Goal: Task Accomplishment & Management: Use online tool/utility

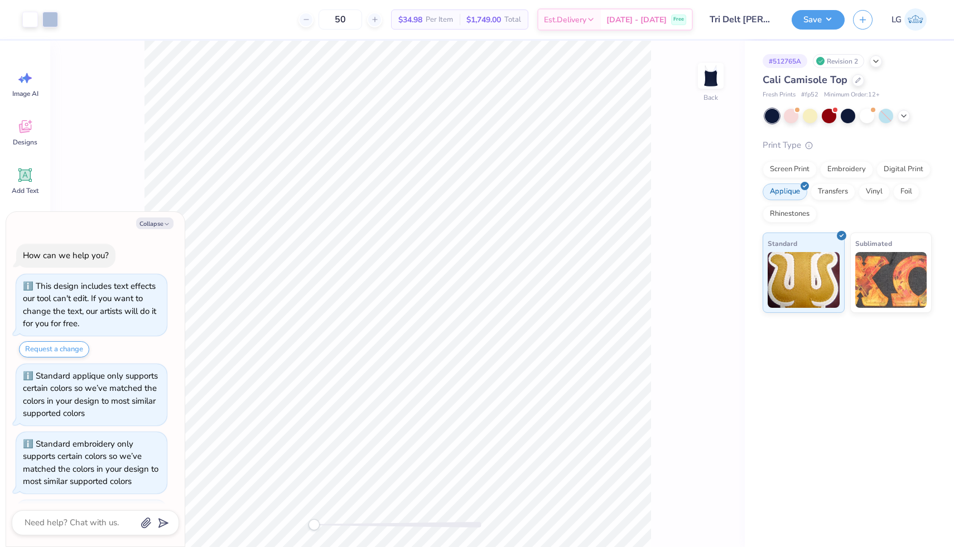
scroll to position [321, 0]
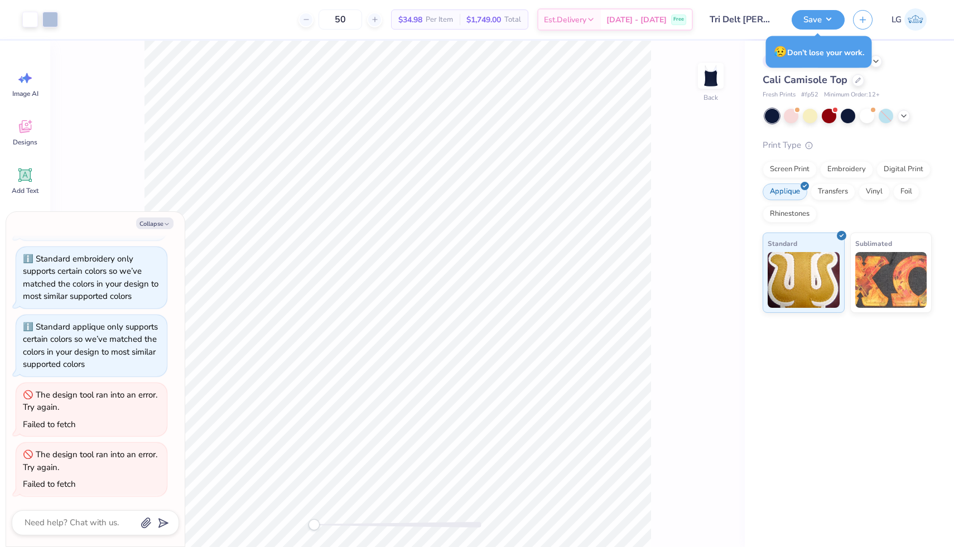
type textarea "x"
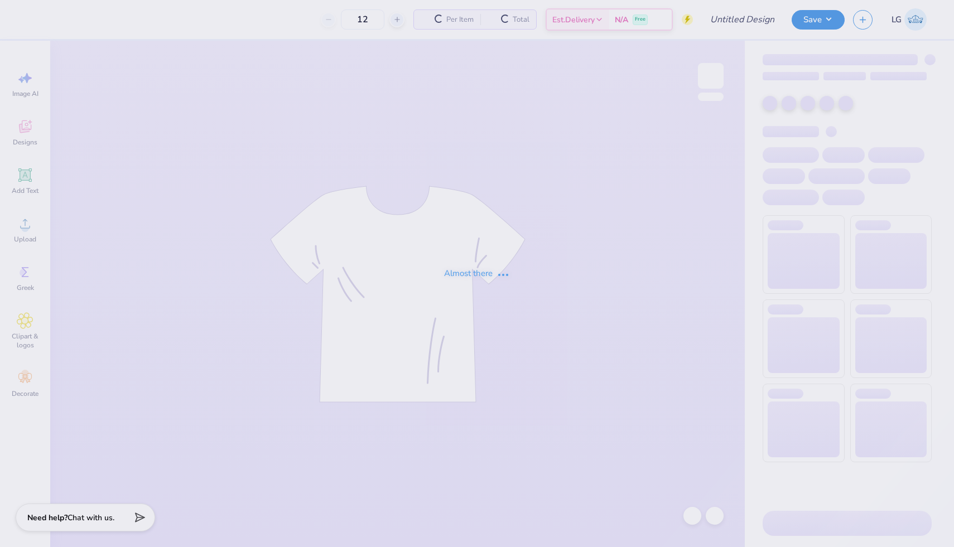
type input "XO post bid day"
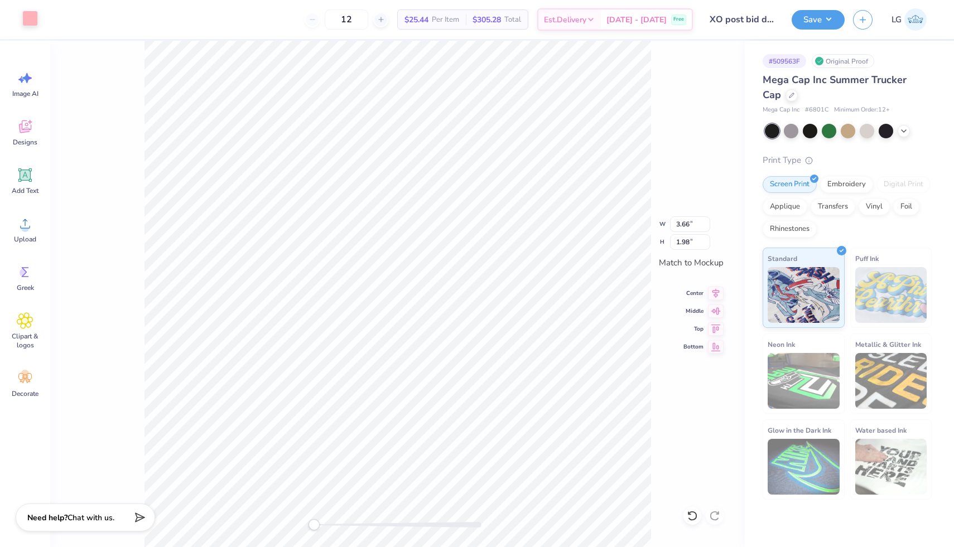
click at [28, 26] on div at bounding box center [30, 19] width 16 height 16
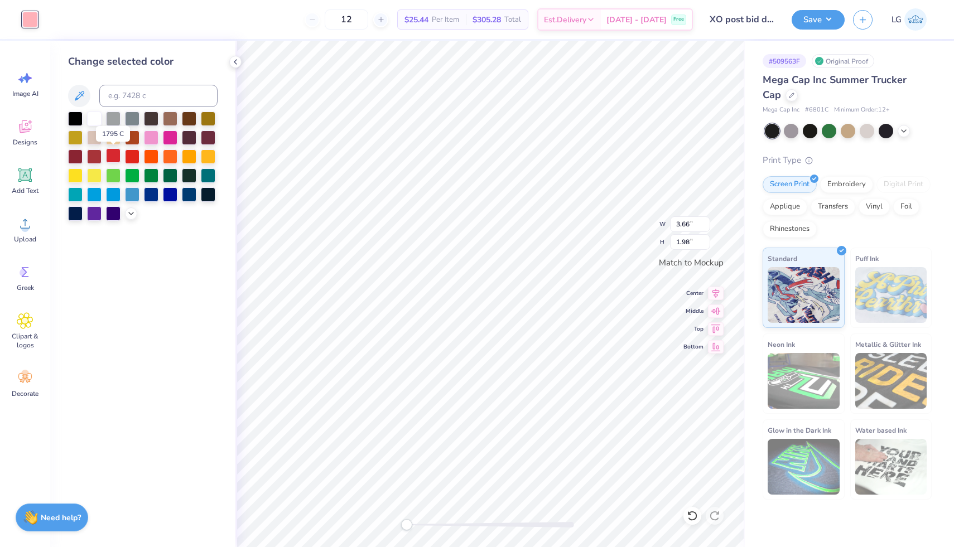
click at [113, 155] on div at bounding box center [113, 155] width 15 height 15
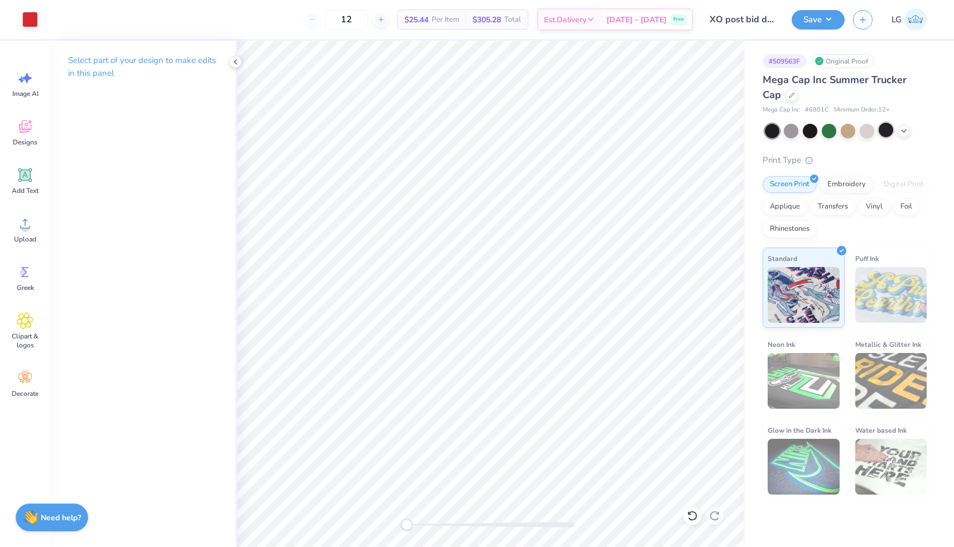
click at [885, 129] on div at bounding box center [886, 130] width 15 height 15
click at [794, 129] on div at bounding box center [791, 130] width 15 height 15
click at [810, 129] on div at bounding box center [810, 130] width 15 height 15
click at [846, 131] on div at bounding box center [848, 130] width 15 height 15
click at [905, 134] on icon at bounding box center [903, 130] width 9 height 9
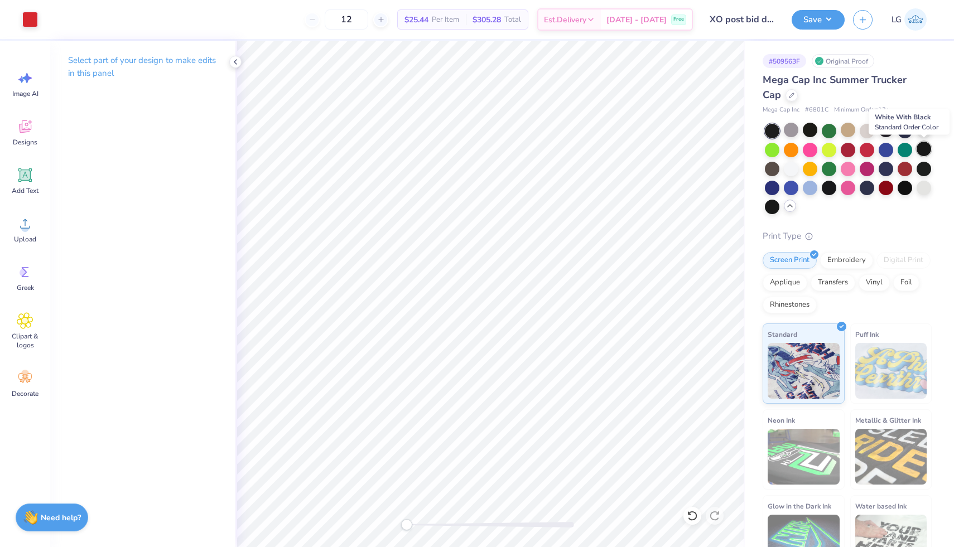
click at [921, 149] on div at bounding box center [923, 149] width 15 height 15
click at [886, 153] on div at bounding box center [886, 149] width 15 height 15
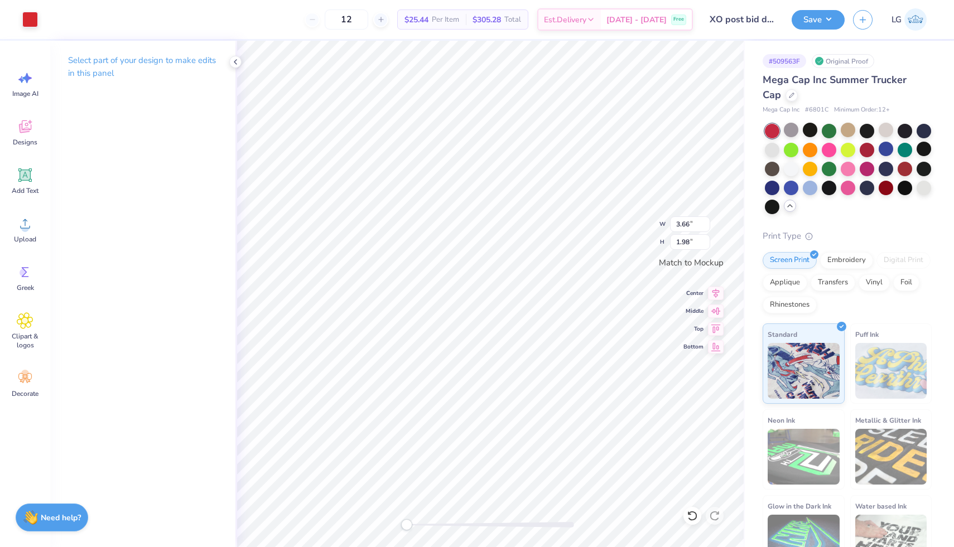
click at [12, 19] on div "Art colors" at bounding box center [19, 19] width 38 height 39
click at [30, 23] on div at bounding box center [30, 19] width 16 height 16
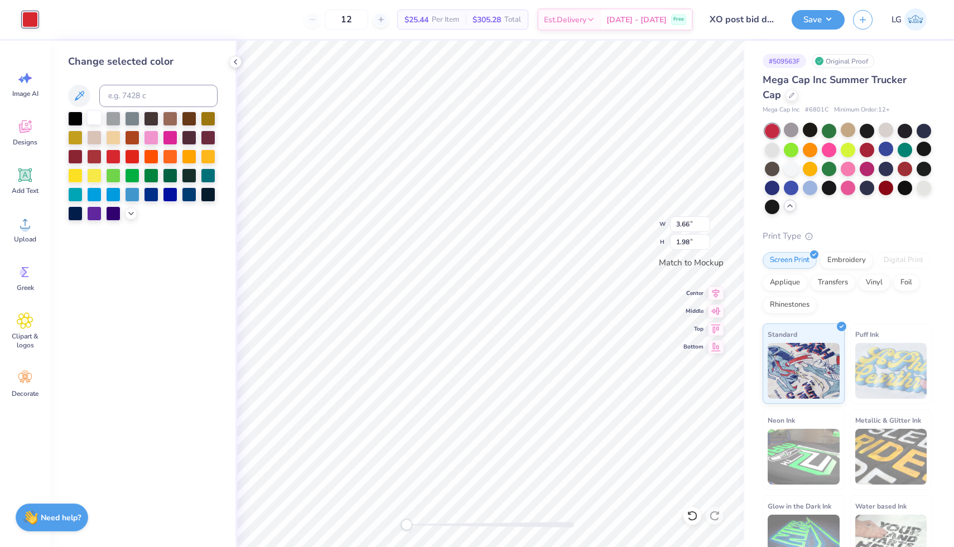
click at [92, 117] on div at bounding box center [94, 117] width 15 height 15
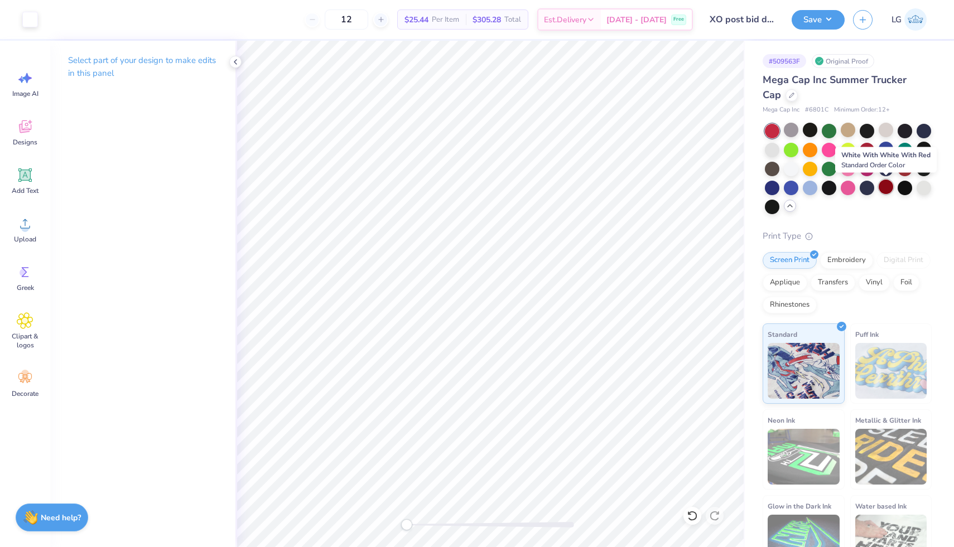
click at [885, 189] on div at bounding box center [886, 187] width 15 height 15
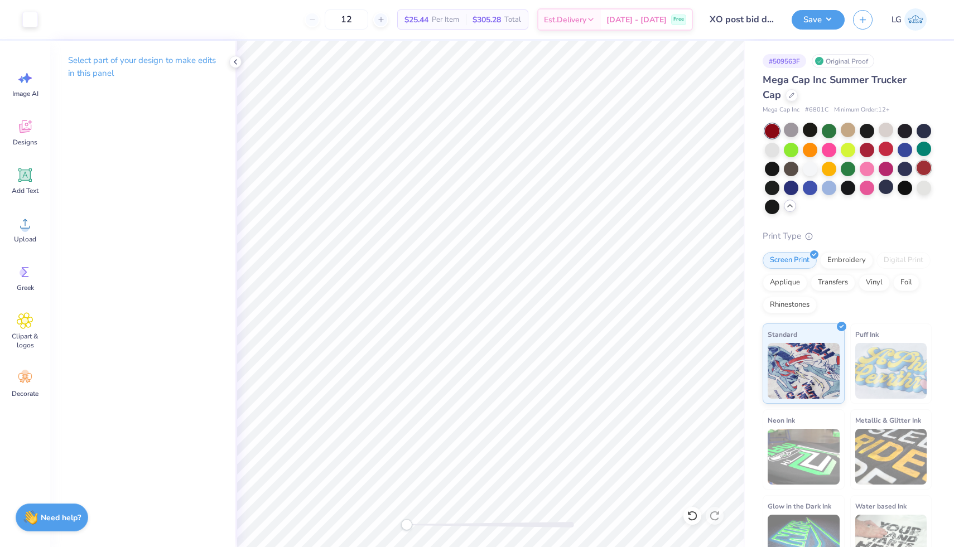
click at [925, 168] on div at bounding box center [923, 168] width 15 height 15
click at [32, 15] on div at bounding box center [30, 19] width 16 height 16
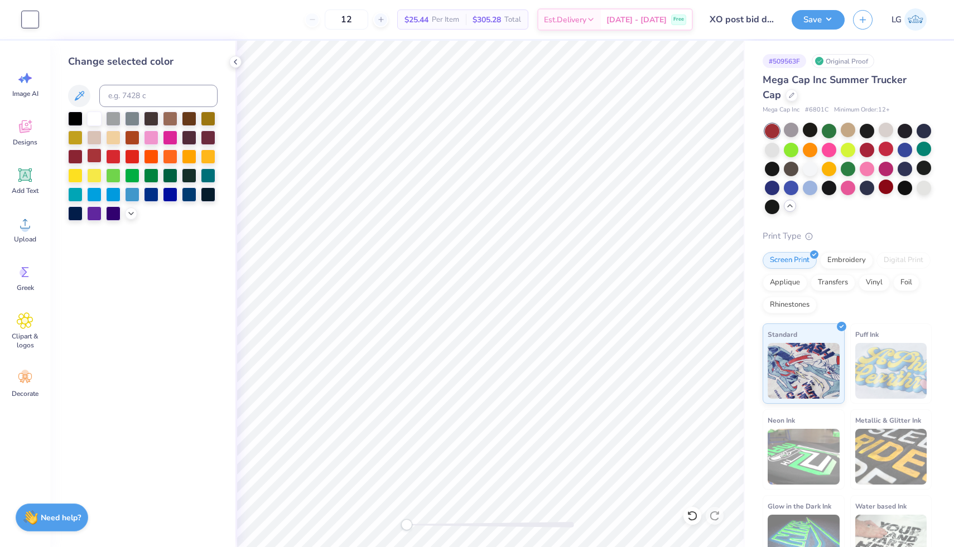
click at [96, 157] on div at bounding box center [94, 155] width 15 height 15
click at [21, 183] on icon at bounding box center [25, 175] width 17 height 17
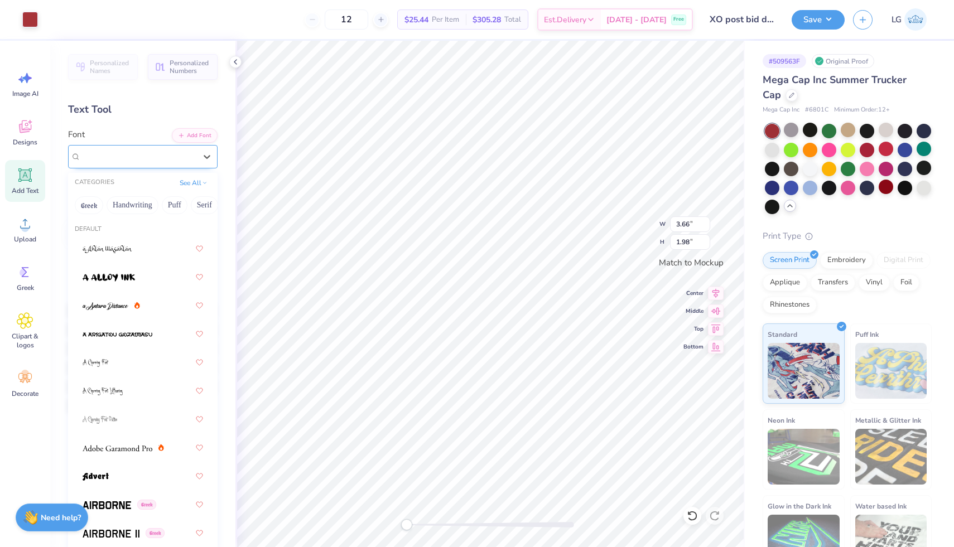
click at [131, 154] on div "Super Dream" at bounding box center [138, 156] width 117 height 17
click at [144, 310] on div at bounding box center [143, 306] width 120 height 20
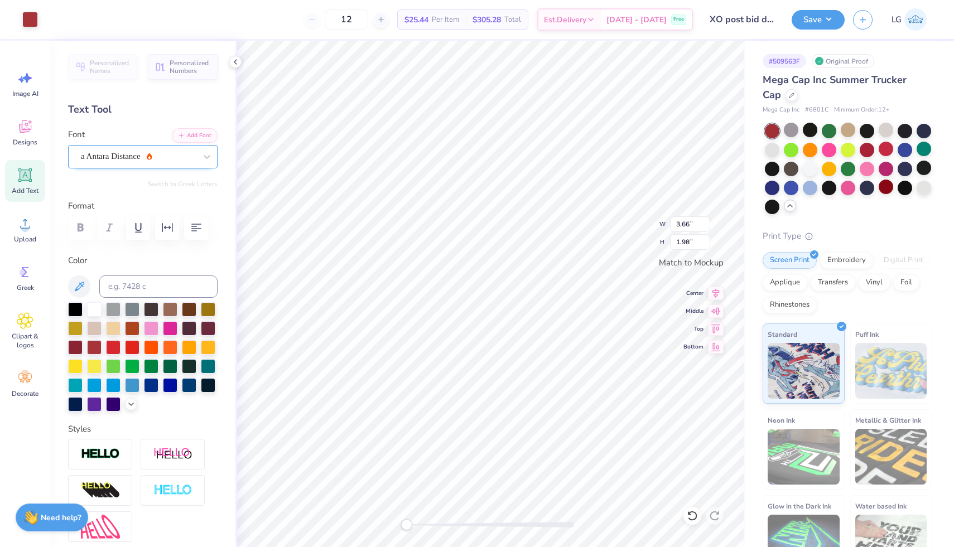
click at [168, 153] on div "a Antara Distance" at bounding box center [138, 156] width 117 height 17
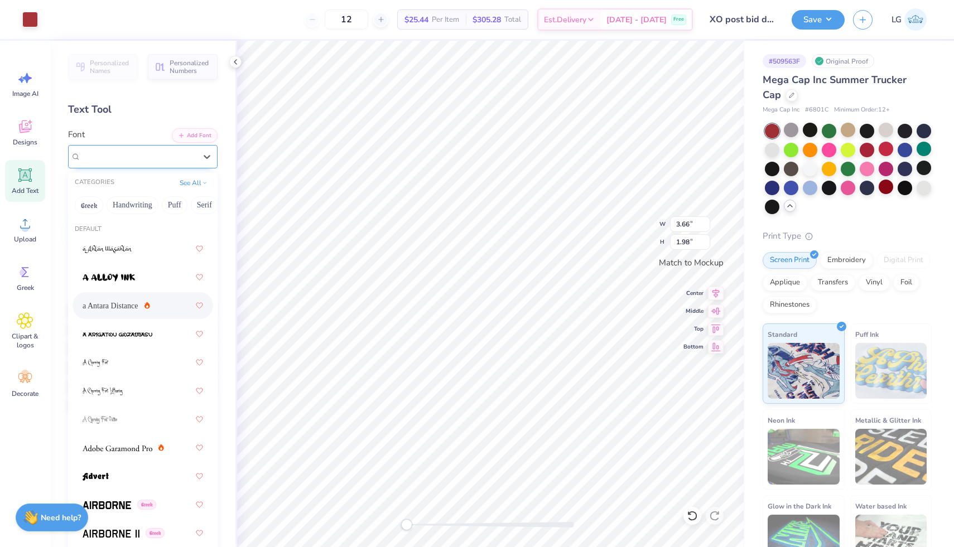
click at [171, 158] on div "a Antara Distance" at bounding box center [138, 156] width 117 height 17
click at [143, 304] on div "a Antara Distance" at bounding box center [143, 306] width 120 height 20
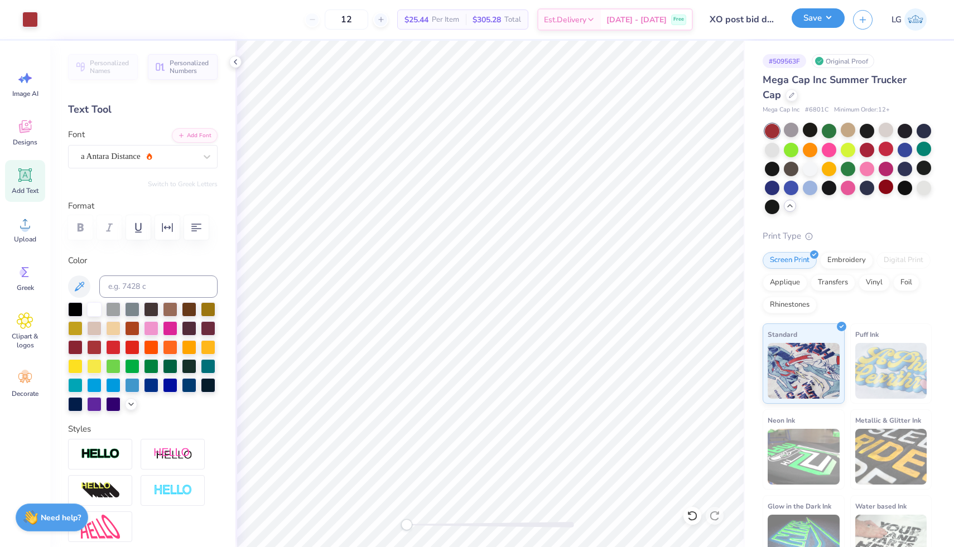
click at [819, 18] on button "Save" at bounding box center [818, 18] width 53 height 20
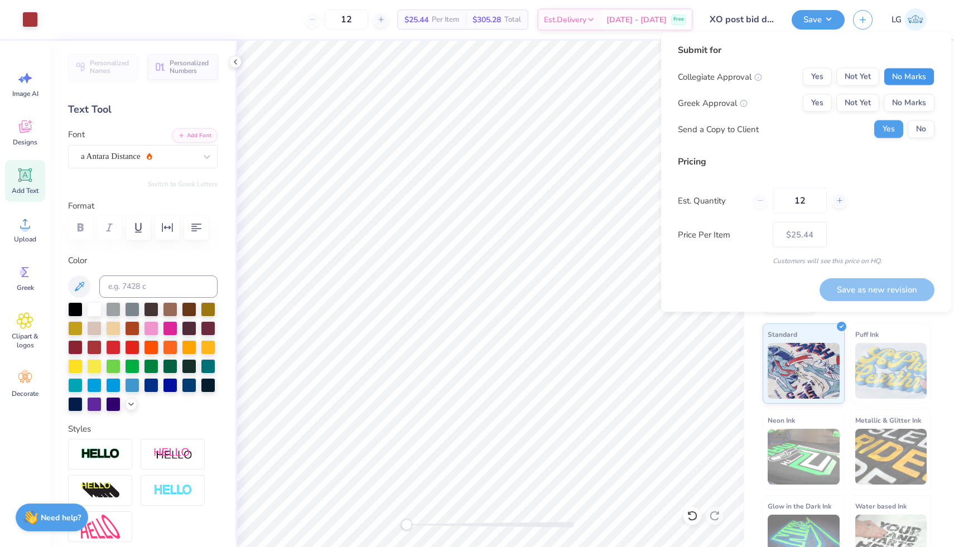
click at [916, 73] on button "No Marks" at bounding box center [909, 77] width 51 height 18
click at [812, 105] on button "Yes" at bounding box center [817, 103] width 29 height 18
click at [926, 127] on button "No" at bounding box center [921, 129] width 27 height 18
click at [894, 293] on button "Save as new revision" at bounding box center [876, 289] width 115 height 23
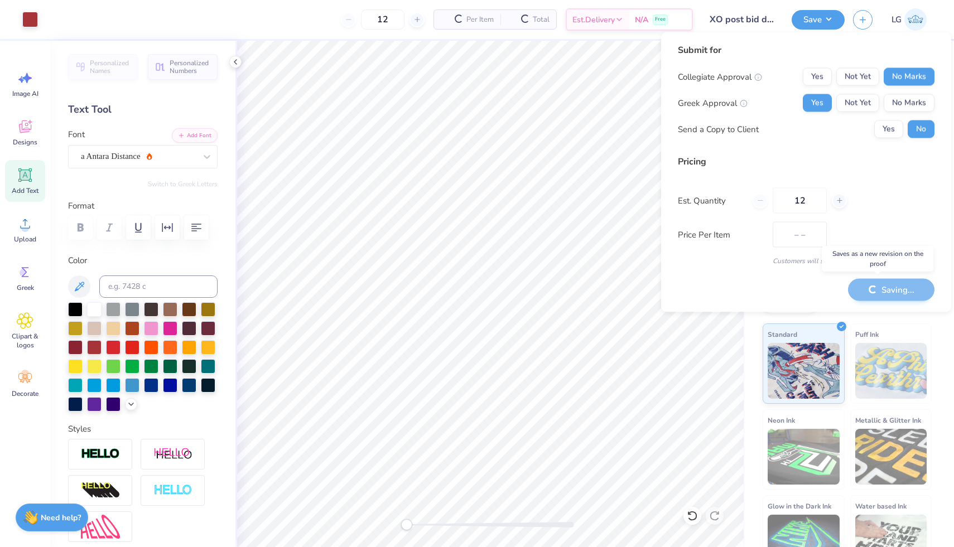
type input "$25.44"
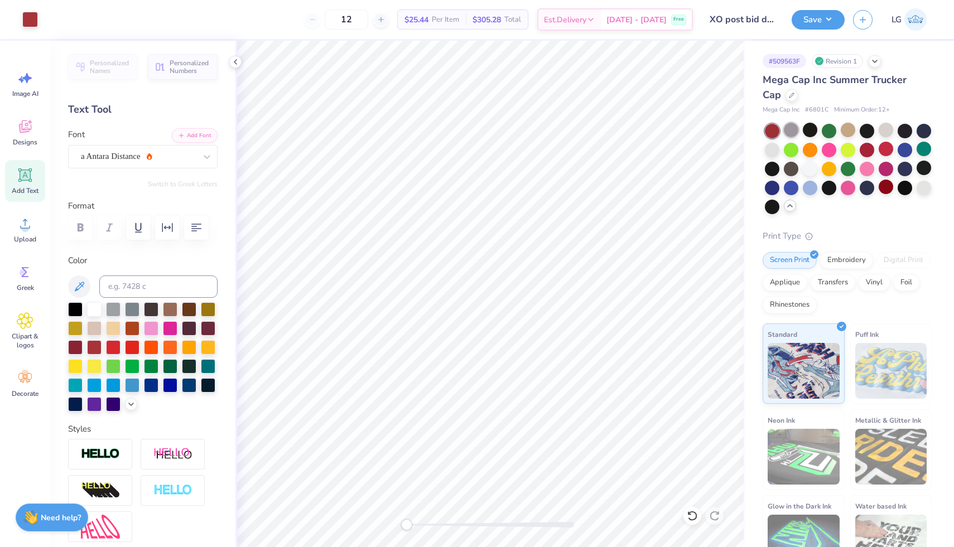
click at [790, 129] on div at bounding box center [791, 130] width 15 height 15
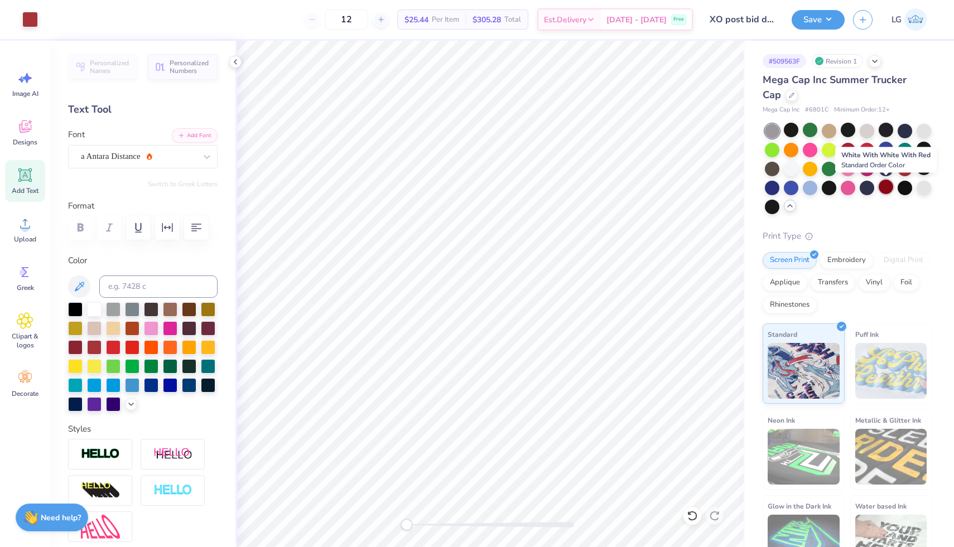
click at [887, 191] on div at bounding box center [886, 187] width 15 height 15
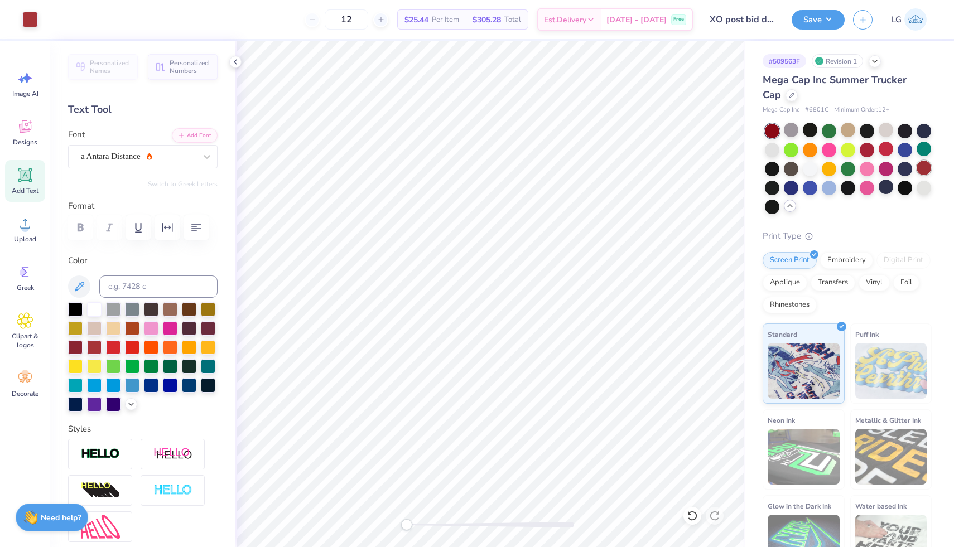
click at [922, 166] on div at bounding box center [923, 168] width 15 height 15
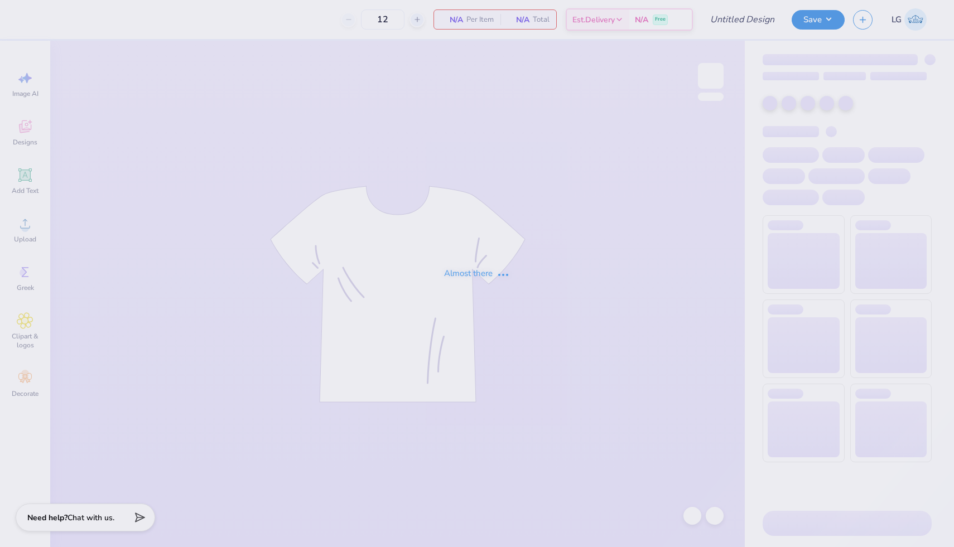
type input "XO post bid day"
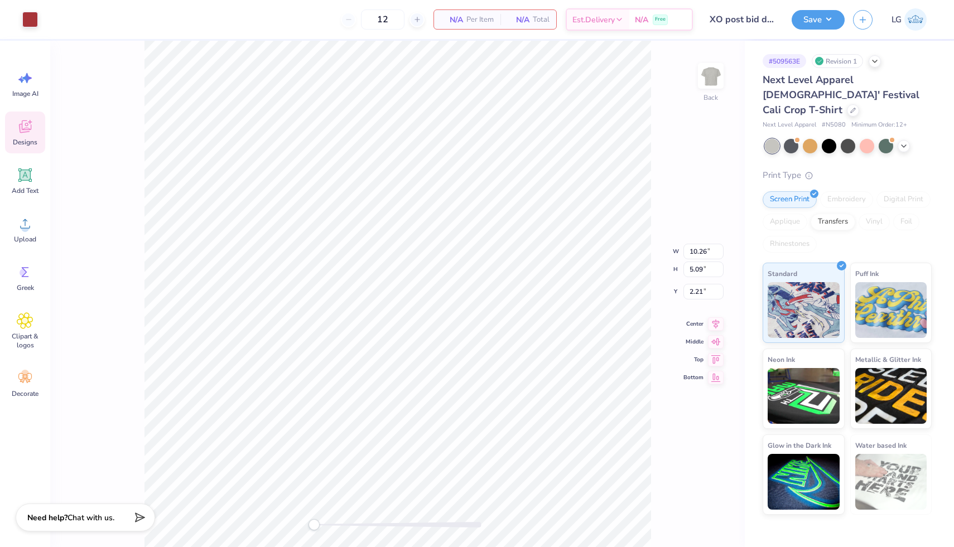
click at [23, 135] on div "Designs" at bounding box center [25, 133] width 40 height 42
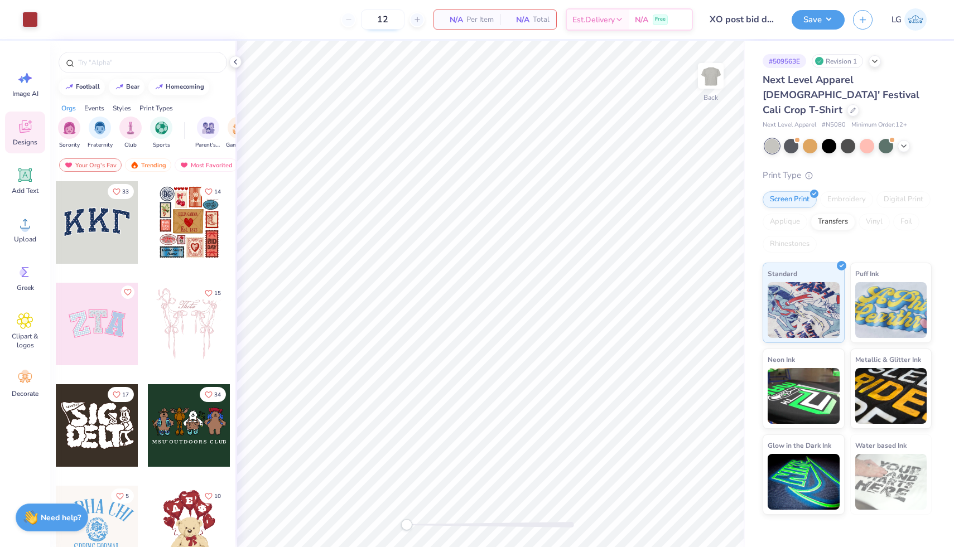
click at [387, 23] on input "12" at bounding box center [383, 19] width 44 height 20
click at [388, 17] on input "12" at bounding box center [383, 19] width 44 height 20
type input "1"
type input "12"
click at [234, 62] on icon at bounding box center [235, 61] width 9 height 9
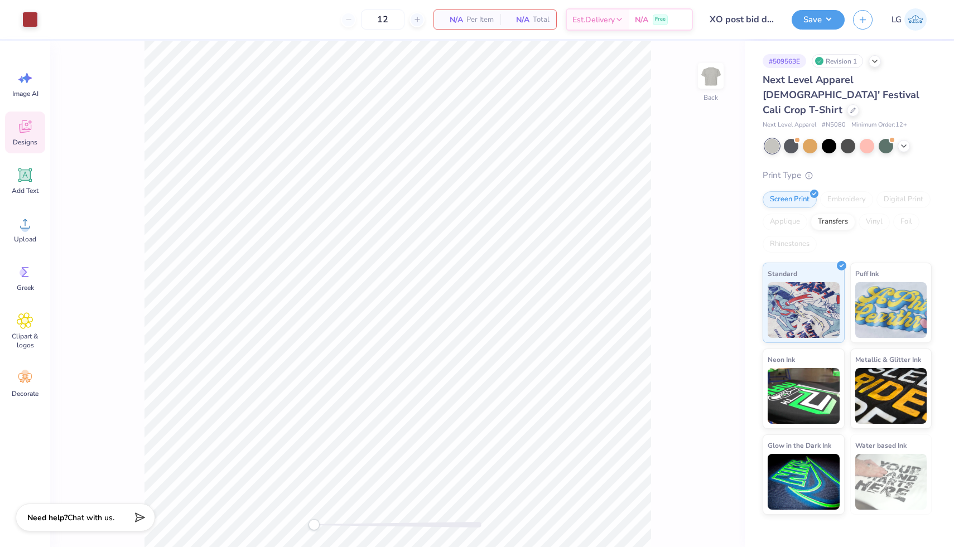
click at [464, 10] on div "N/A Per Item" at bounding box center [467, 19] width 66 height 19
